Goal: Task Accomplishment & Management: Use online tool/utility

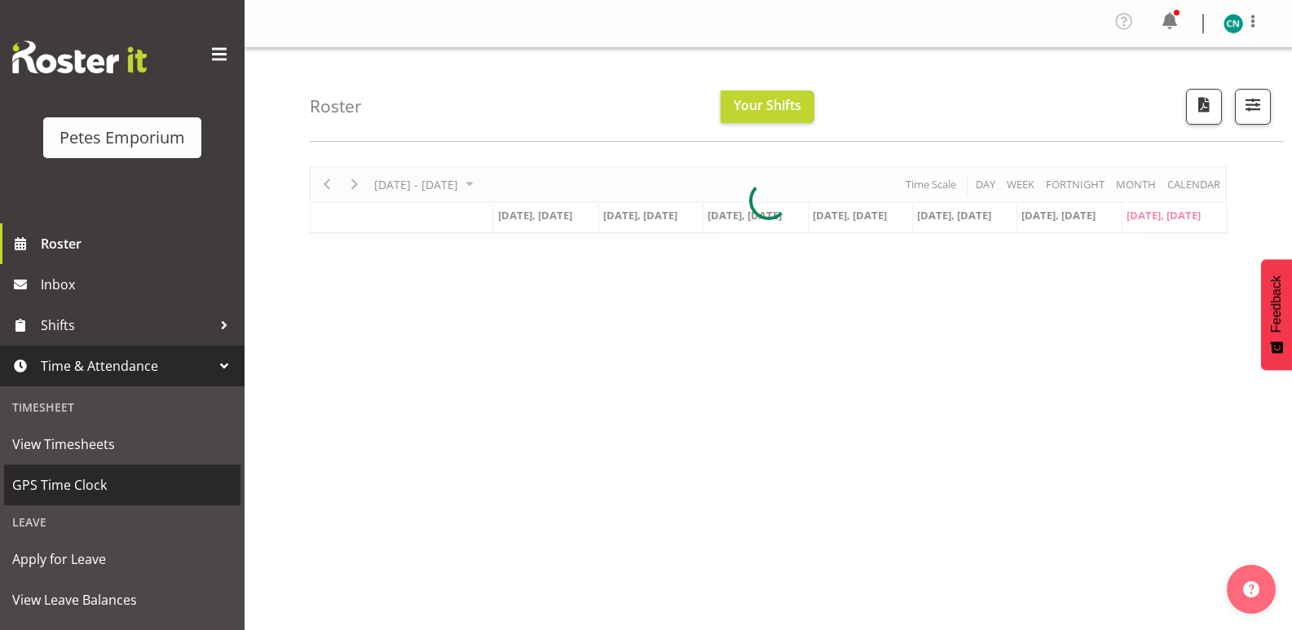
click at [64, 478] on span "GPS Time Clock" at bounding box center [122, 485] width 220 height 24
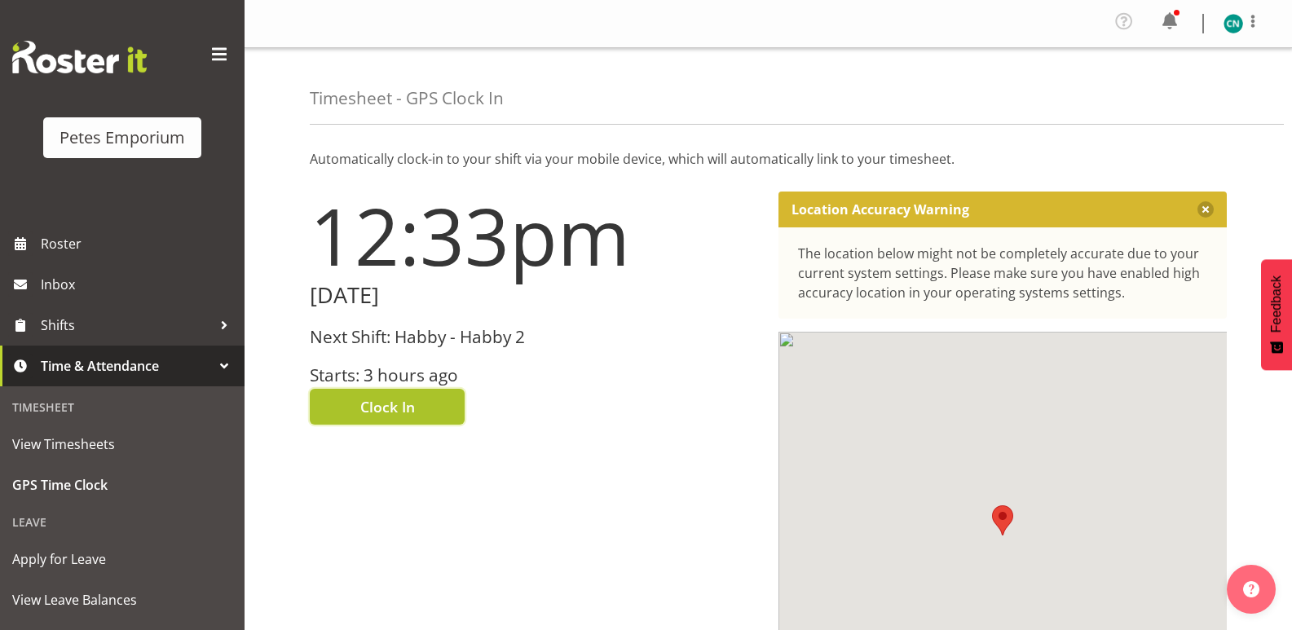
click at [398, 406] on span "Clock In" at bounding box center [387, 406] width 55 height 21
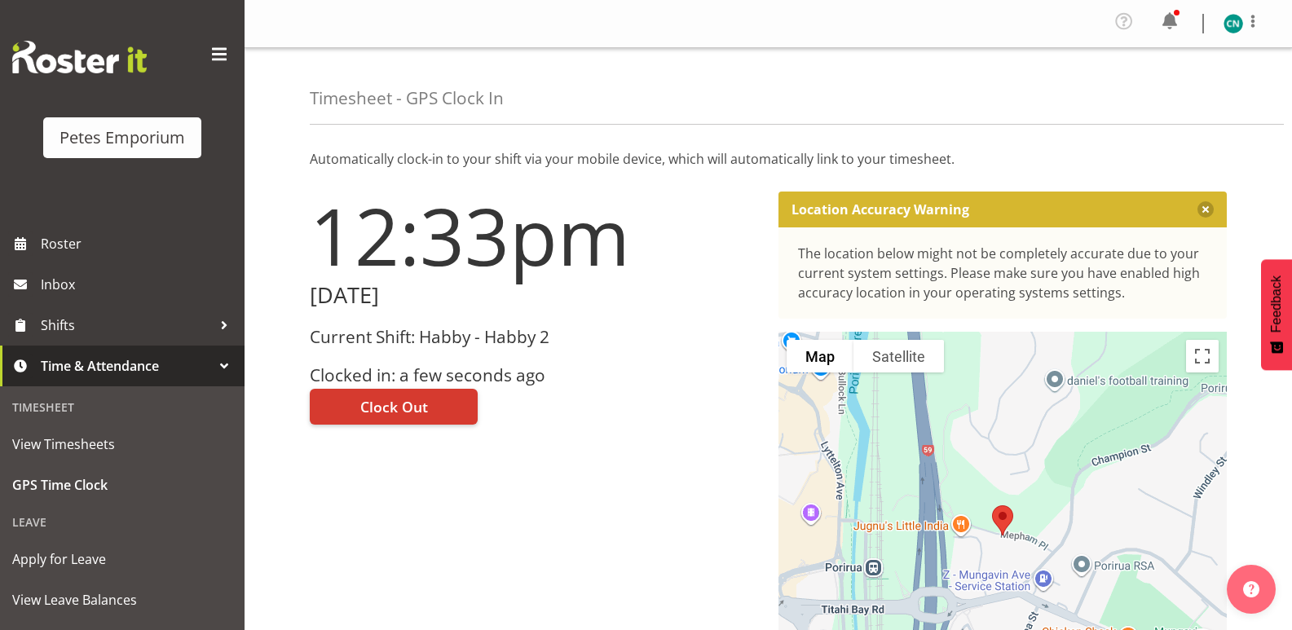
click at [1232, 29] on img at bounding box center [1233, 24] width 20 height 20
click at [1162, 82] on link "Log Out" at bounding box center [1184, 89] width 156 height 29
